Goal: Book appointment/travel/reservation

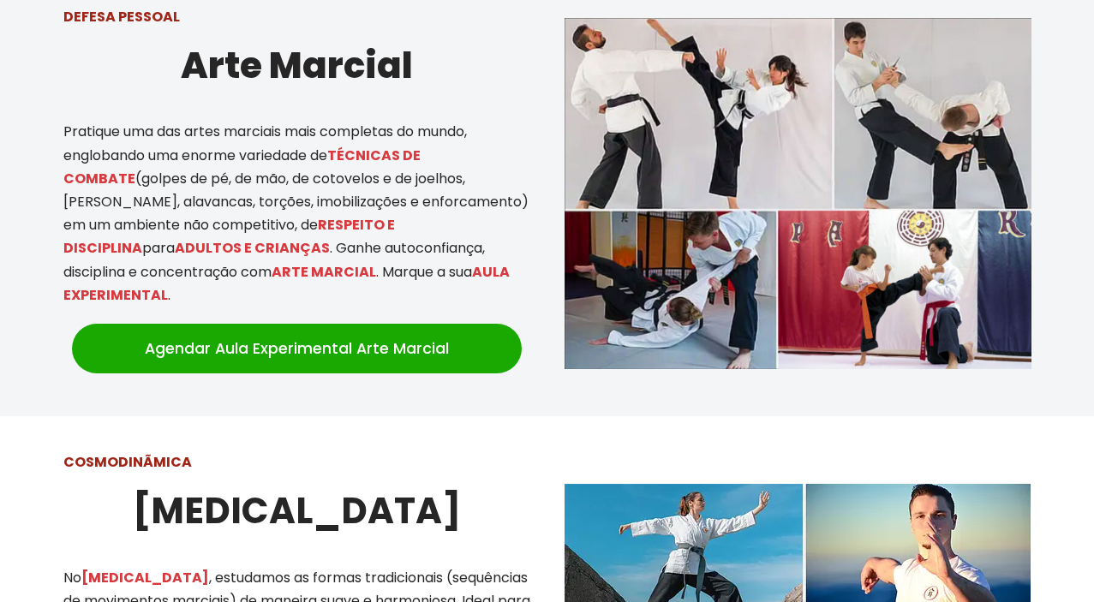
scroll to position [1101, 0]
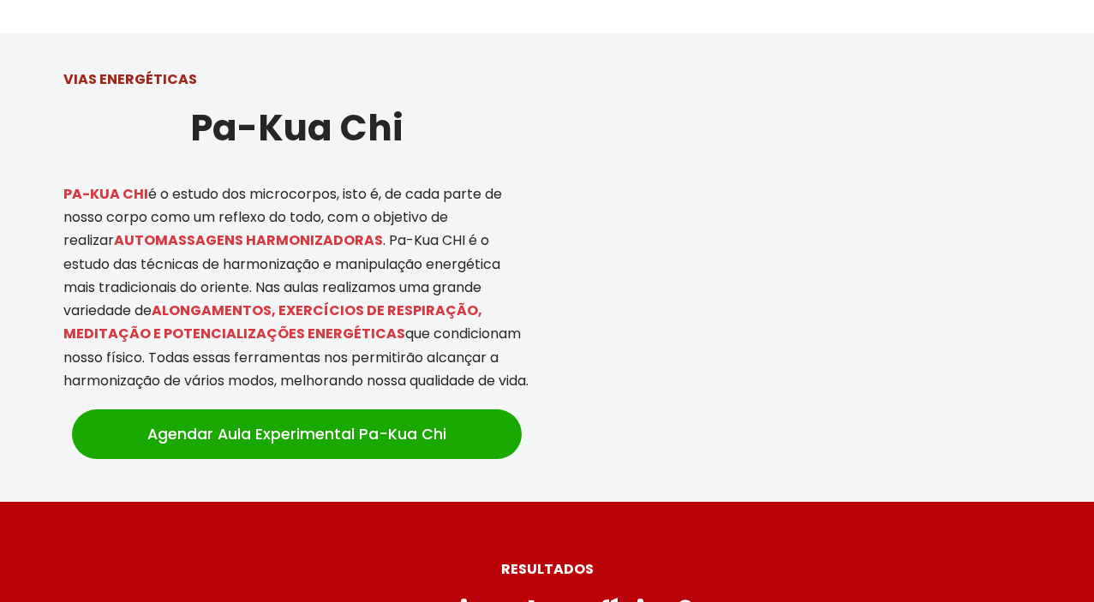
scroll to position [3620, 0]
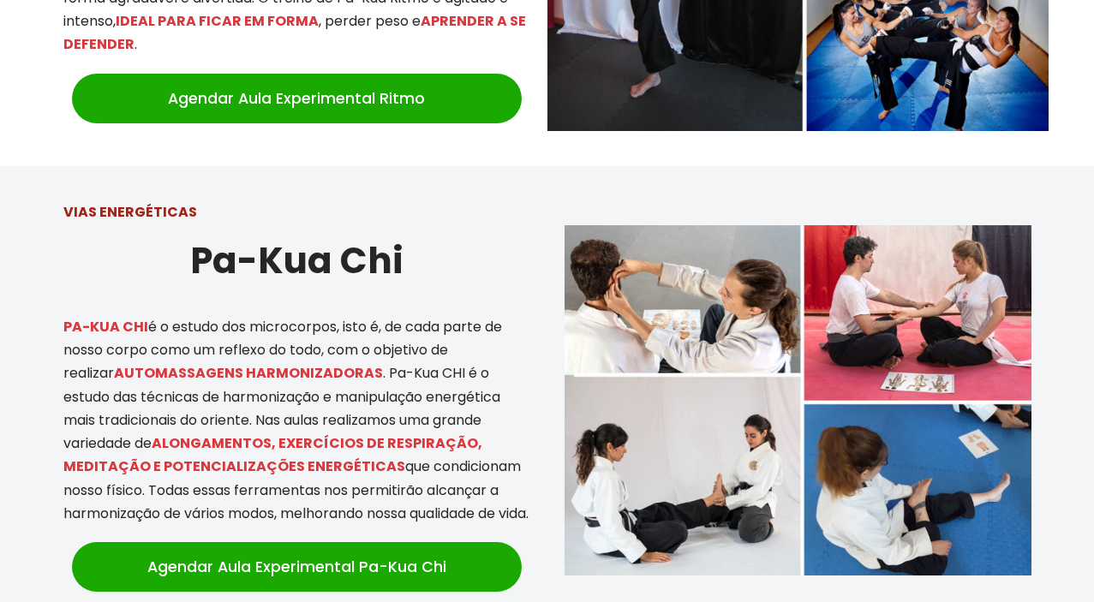
scroll to position [3472, 0]
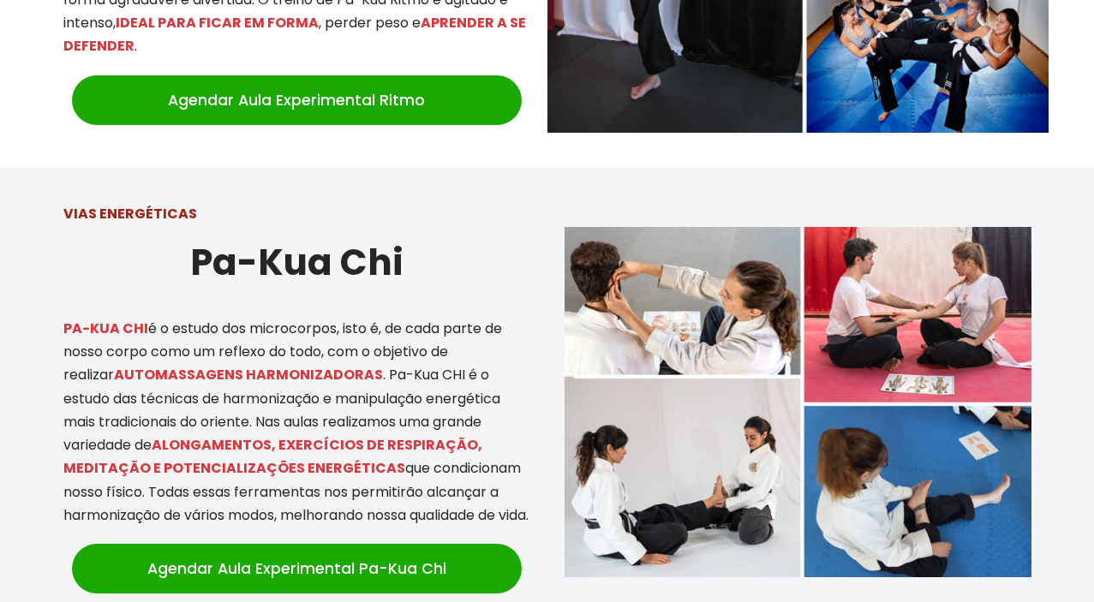
click at [920, 275] on img at bounding box center [798, 402] width 467 height 350
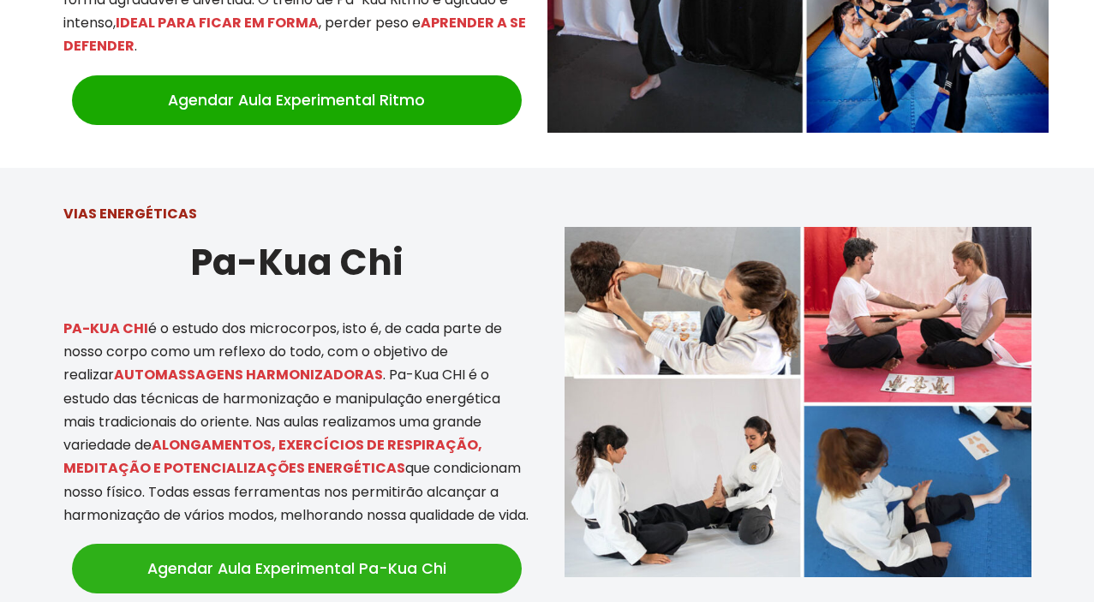
click at [331, 544] on link "Agendar Aula Experimental Pa-Kua Chi" at bounding box center [297, 569] width 450 height 50
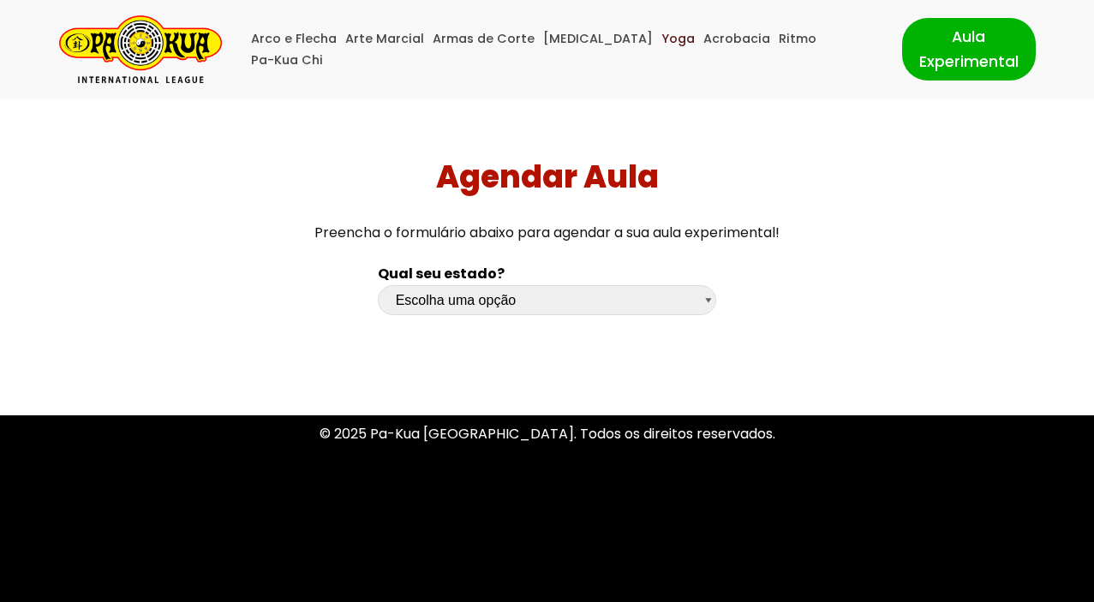
click at [662, 46] on link "Yoga" at bounding box center [678, 38] width 33 height 21
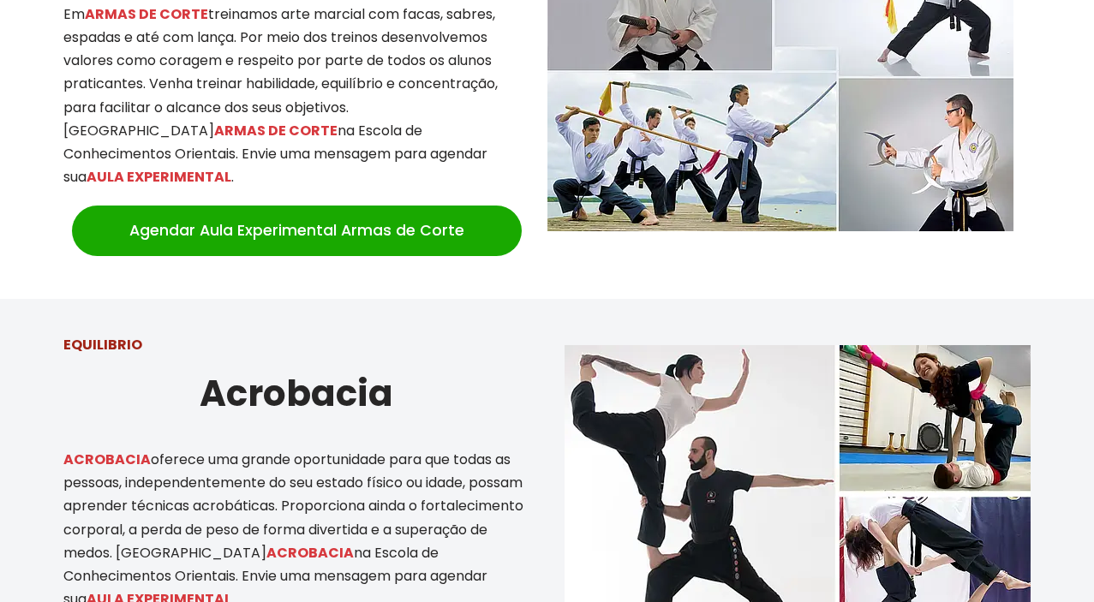
scroll to position [2491, 0]
